Goal: Communication & Community: Answer question/provide support

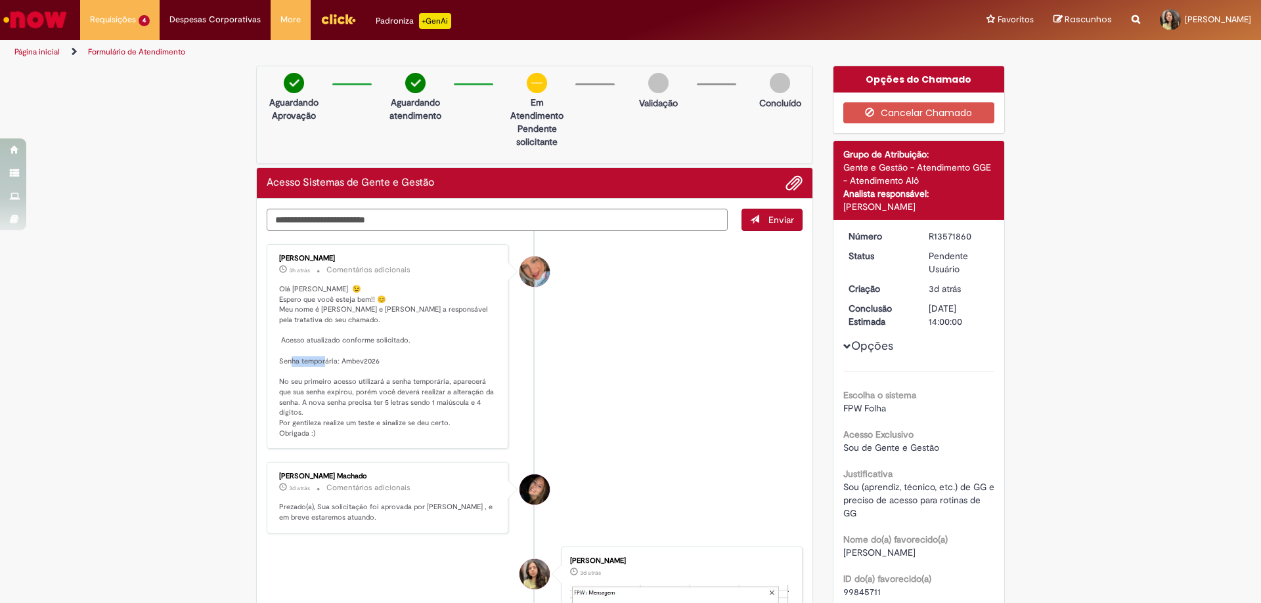
drag, startPoint x: 336, startPoint y: 363, endPoint x: 382, endPoint y: 363, distance: 46.0
click at [382, 363] on p "Olá [PERSON_NAME] 😉 Espero que você esteja bem!! 😊 Meu nome é [PERSON_NAME] e […" at bounding box center [388, 361] width 219 height 155
copy p "bev2026"
click at [498, 349] on div "[PERSON_NAME] 3h atrás 3 horas atrás Comentários adicionais Olá Priscilla 😉 Esp…" at bounding box center [388, 347] width 234 height 198
click at [455, 216] on textarea "Digite sua mensagem aqui..." at bounding box center [497, 220] width 461 height 22
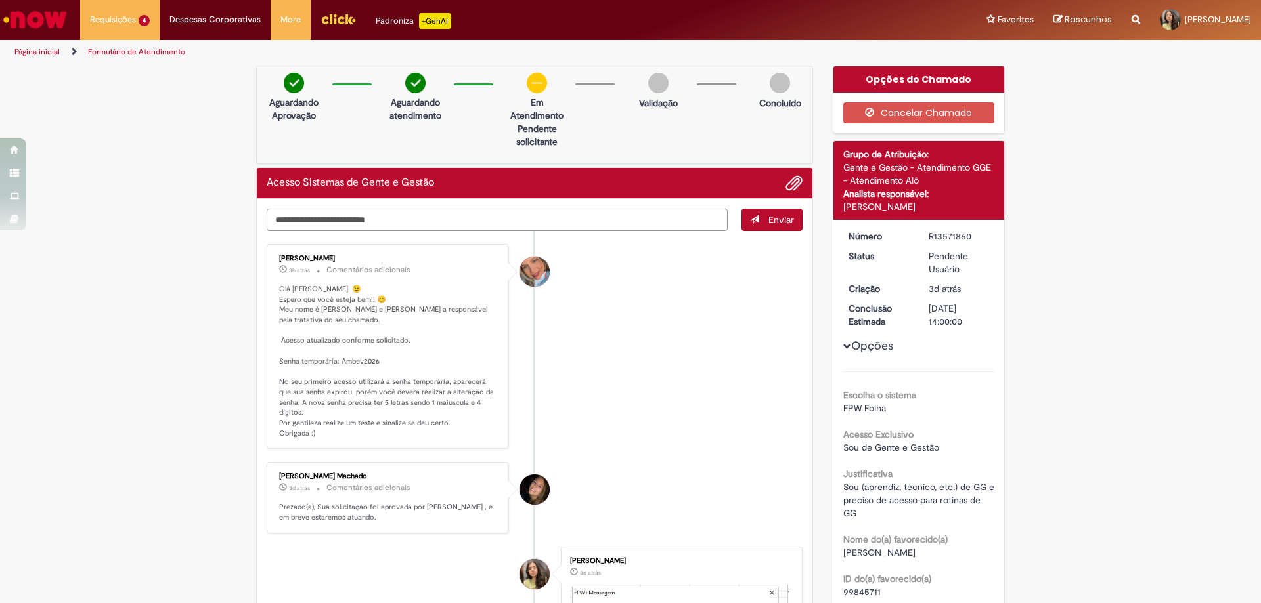
click at [492, 215] on textarea "Digite sua mensagem aqui..." at bounding box center [497, 220] width 461 height 22
click at [397, 229] on textarea "Digite sua mensagem aqui..." at bounding box center [497, 220] width 461 height 22
click at [779, 182] on li at bounding box center [789, 183] width 27 height 17
click at [793, 181] on span "Adicionar anexos" at bounding box center [794, 184] width 16 height 16
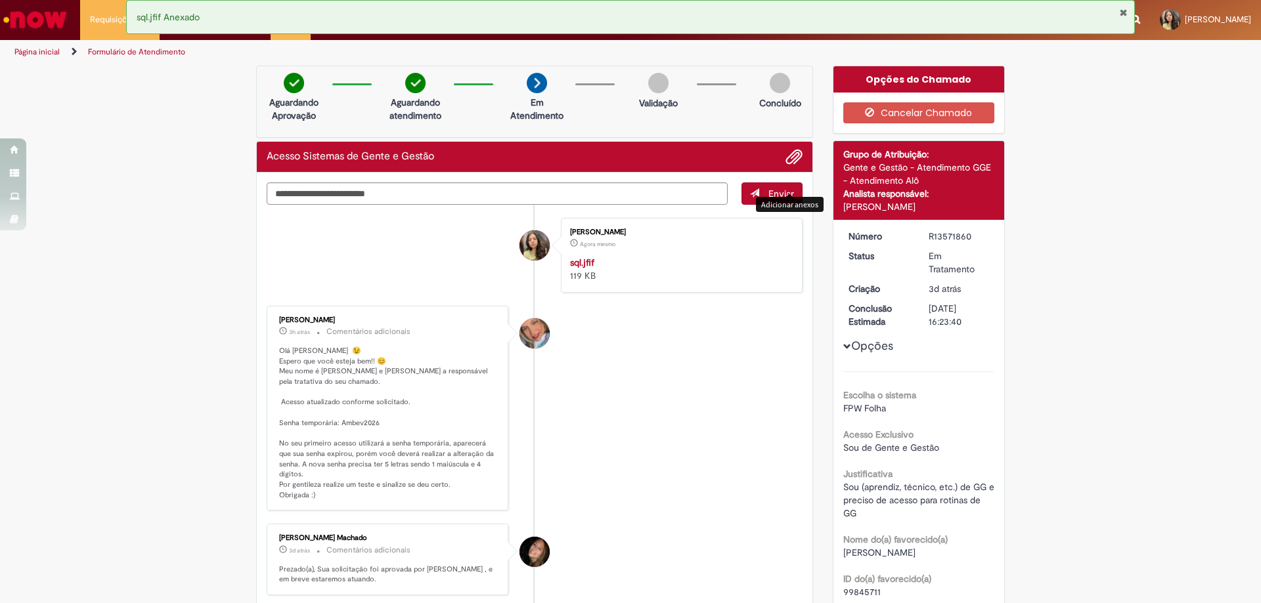
click at [579, 262] on strong "sql.jfif" at bounding box center [582, 263] width 24 height 12
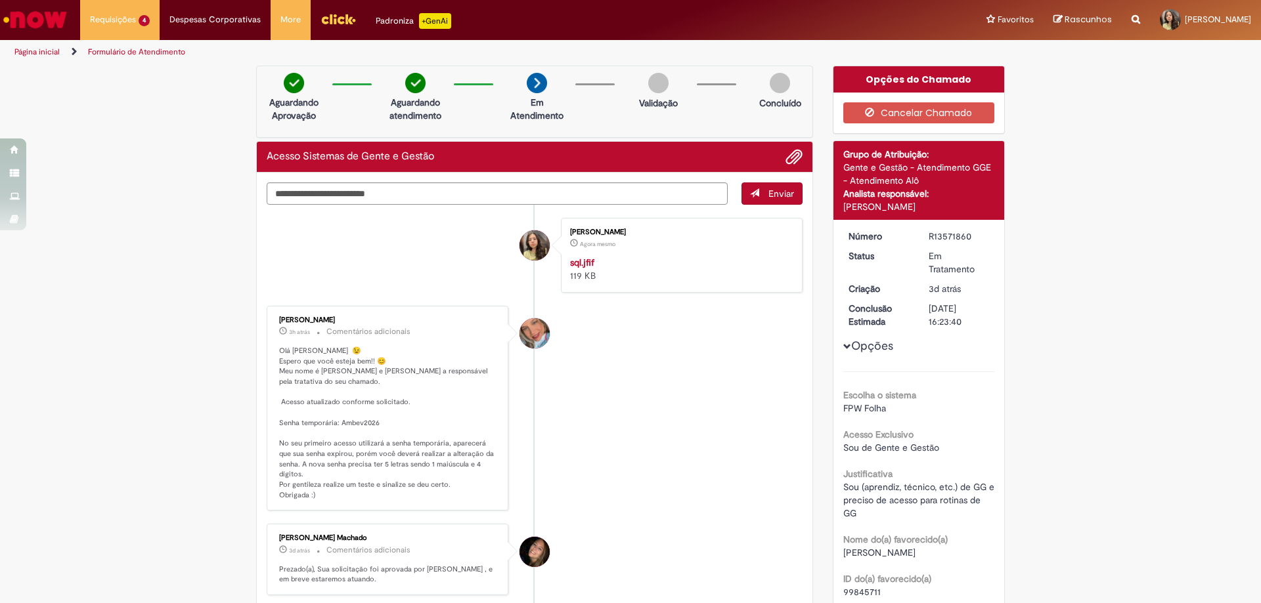
click at [418, 201] on textarea "Digite sua mensagem aqui..." at bounding box center [497, 194] width 461 height 22
type textarea "*"
click at [399, 191] on textarea "Digite sua mensagem aqui..." at bounding box center [497, 194] width 461 height 22
paste textarea "**********"
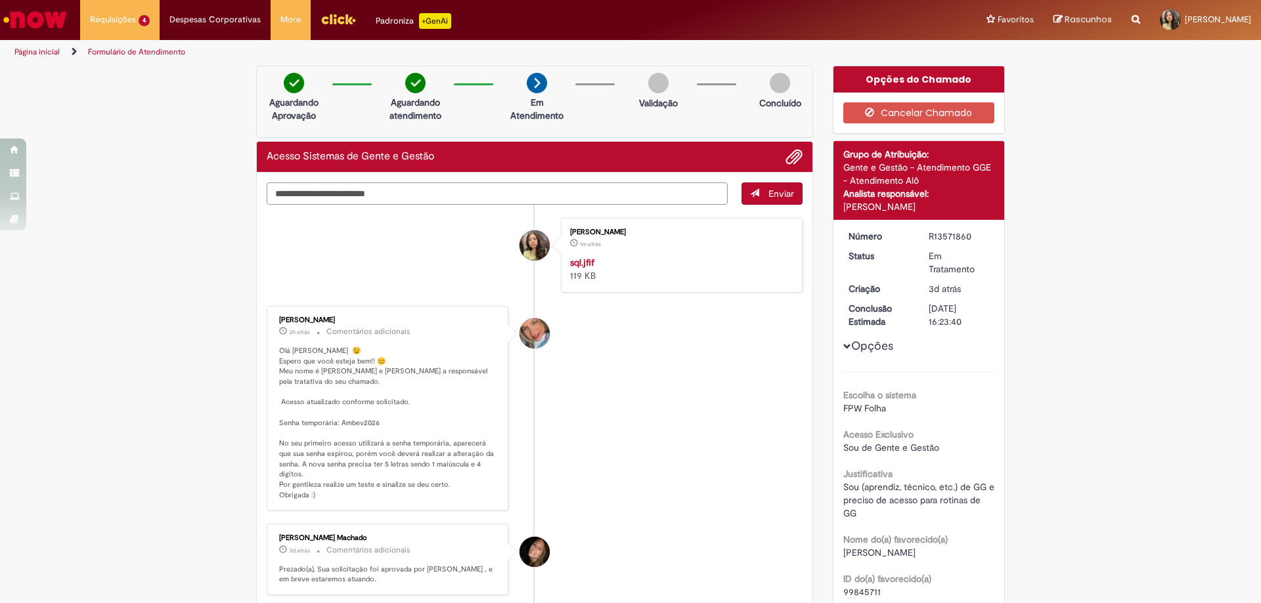
type textarea "**********"
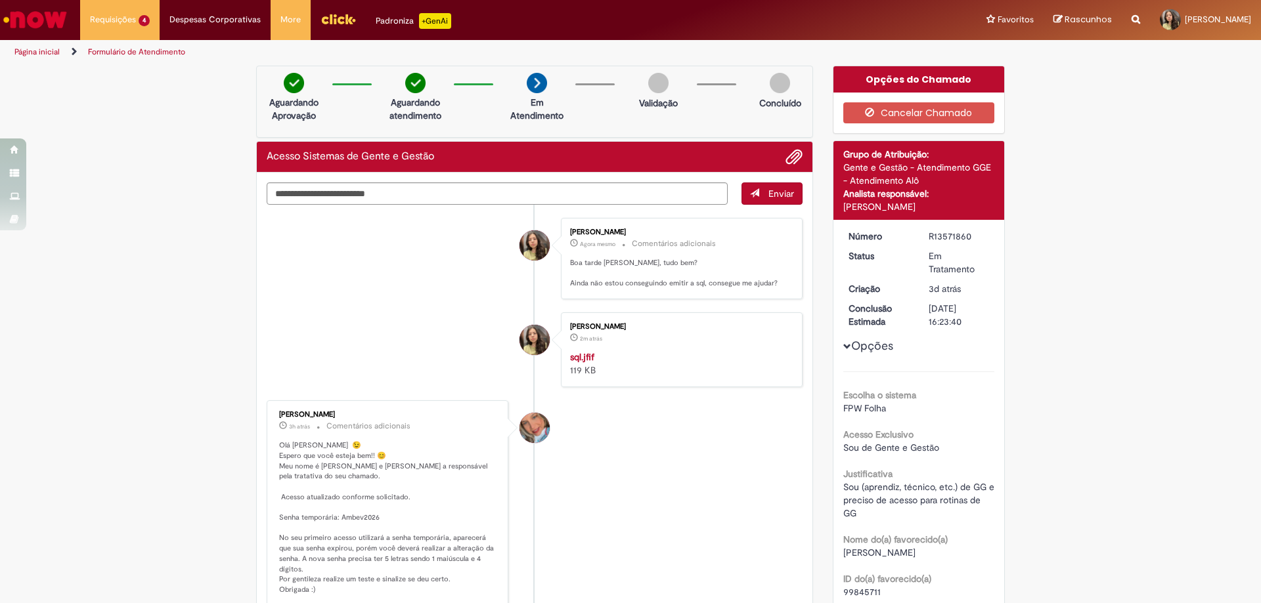
click at [665, 351] on img "Histórico de tíquete" at bounding box center [679, 351] width 219 height 0
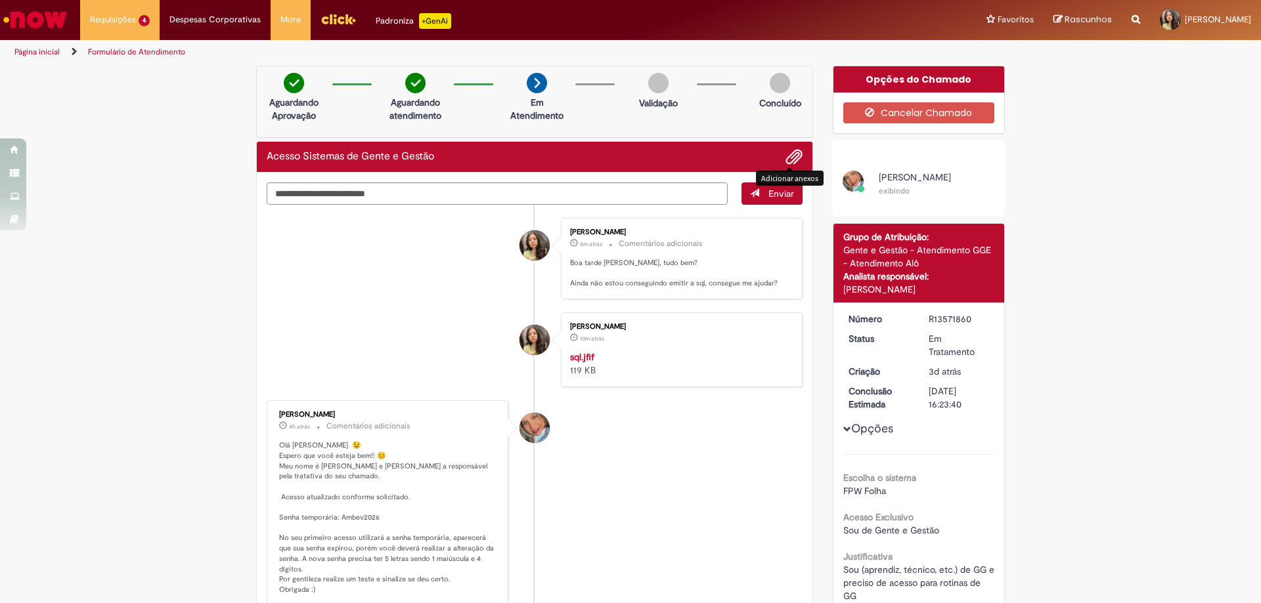
click at [786, 161] on span "Adicionar anexos" at bounding box center [794, 158] width 16 height 16
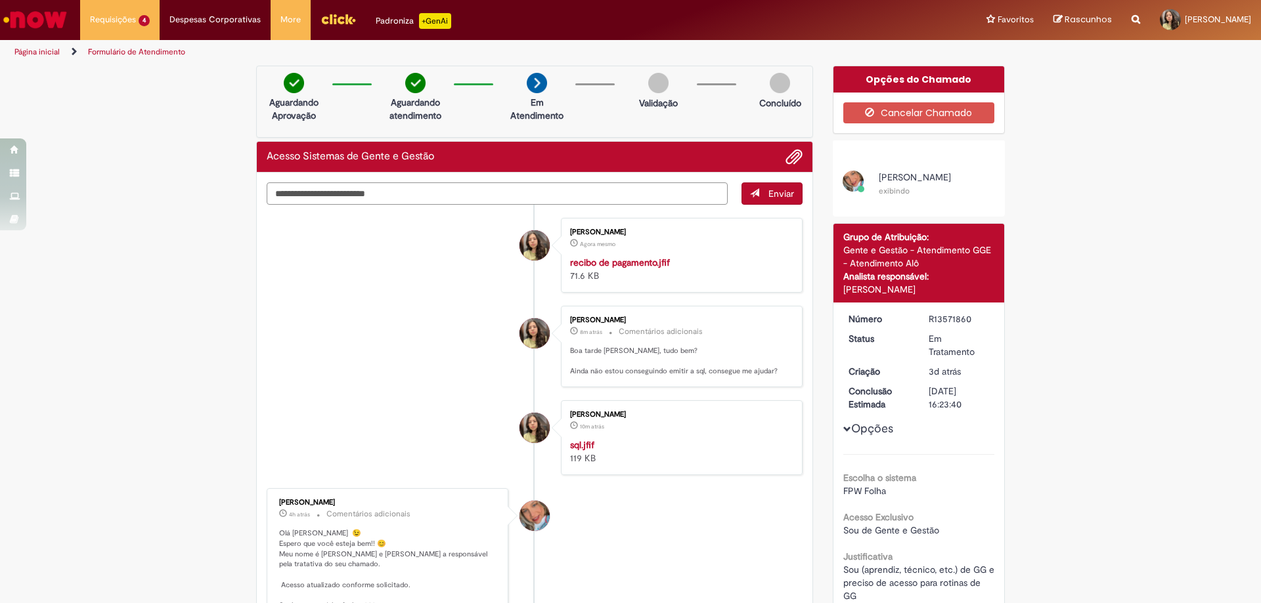
click at [482, 198] on textarea "Digite sua mensagem aqui..." at bounding box center [497, 194] width 461 height 22
type textarea "**********"
click at [750, 194] on span "submit" at bounding box center [754, 192] width 9 height 9
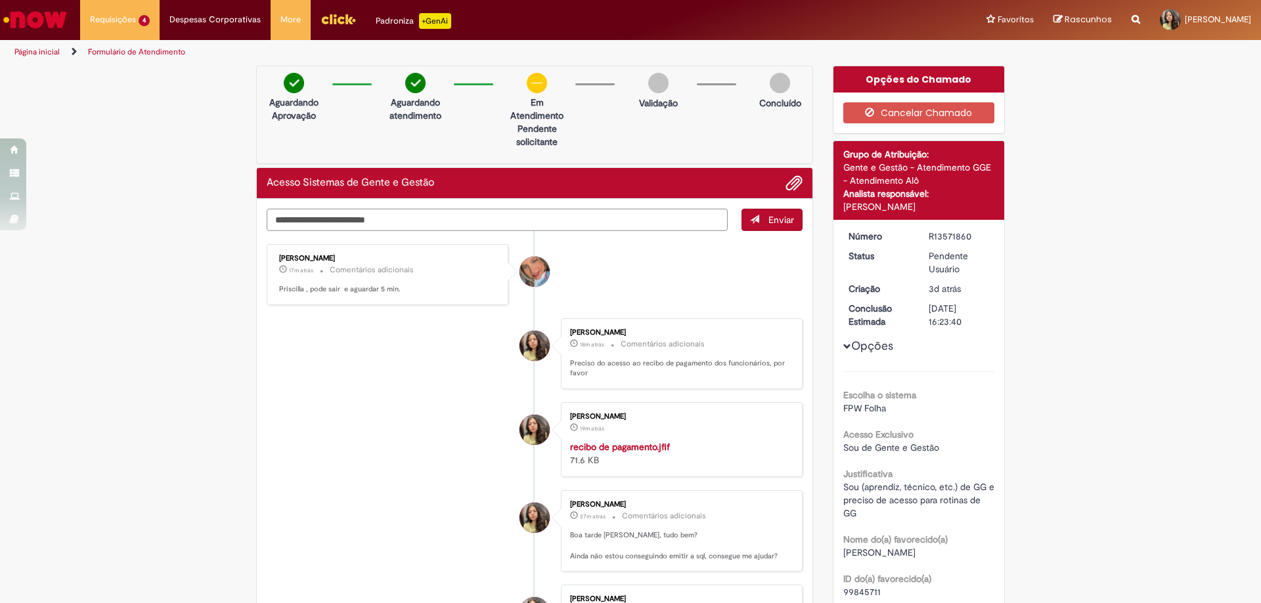
click at [443, 214] on textarea "Digite sua mensagem aqui..." at bounding box center [497, 220] width 461 height 22
type textarea "**"
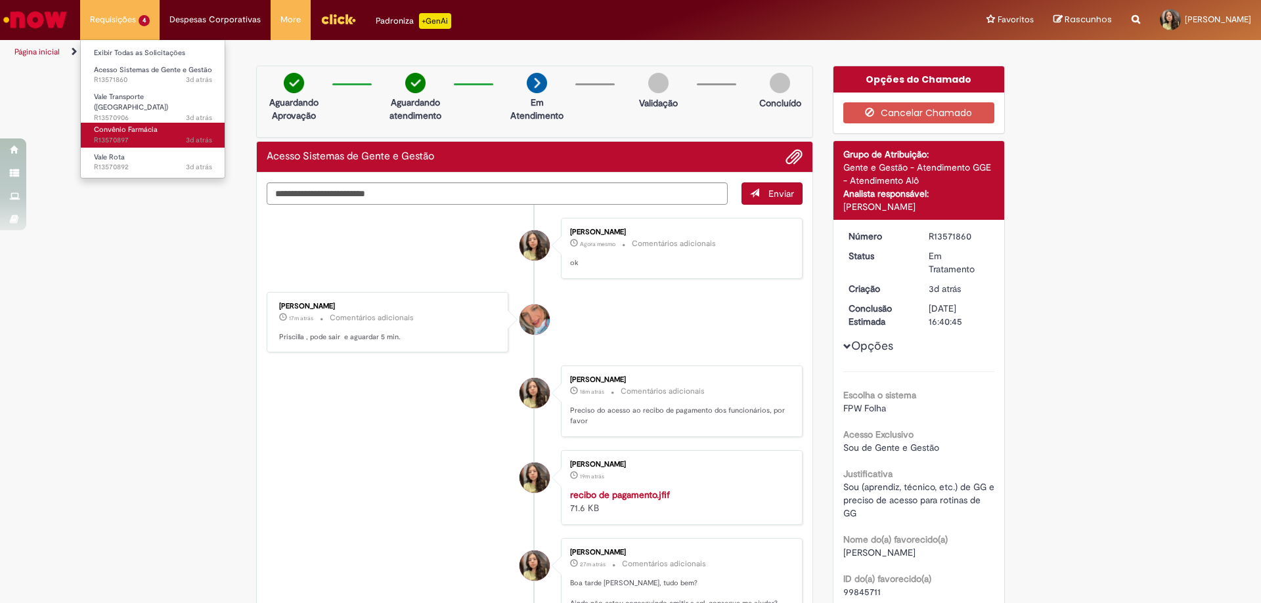
click at [135, 126] on span "Convênio Farmácia" at bounding box center [126, 130] width 64 height 10
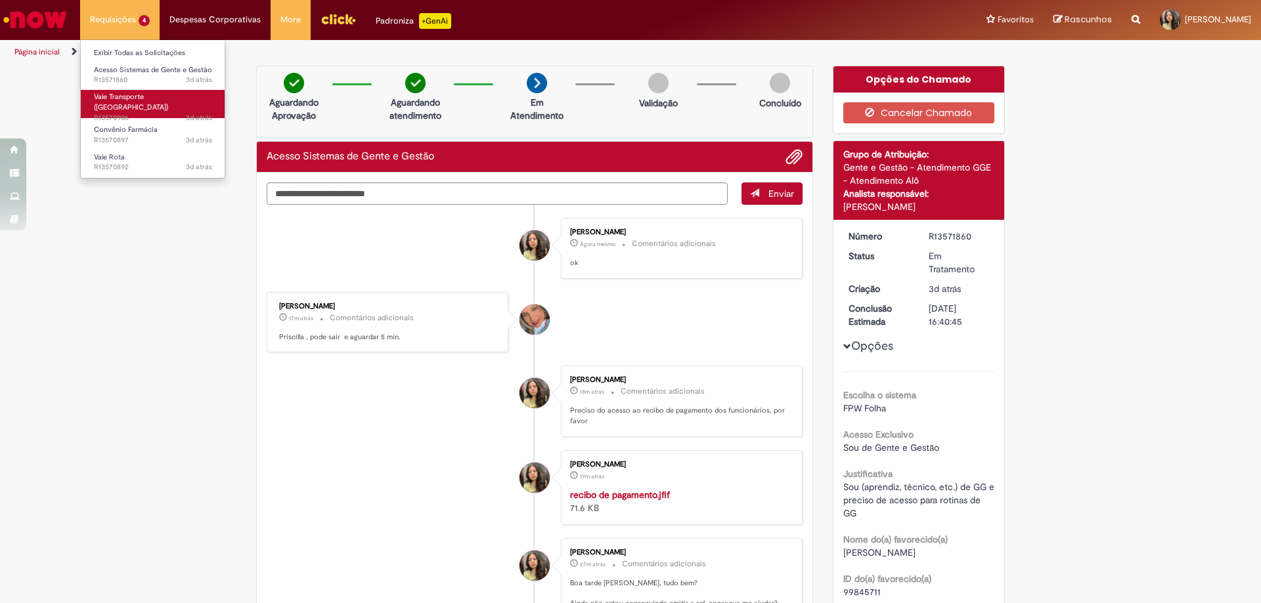
click at [145, 96] on span "Vale Transporte ([GEOGRAPHIC_DATA])" at bounding box center [131, 102] width 74 height 20
click at [151, 102] on span "Vale Transporte ([GEOGRAPHIC_DATA])" at bounding box center [131, 102] width 74 height 20
